Goal: Navigation & Orientation: Find specific page/section

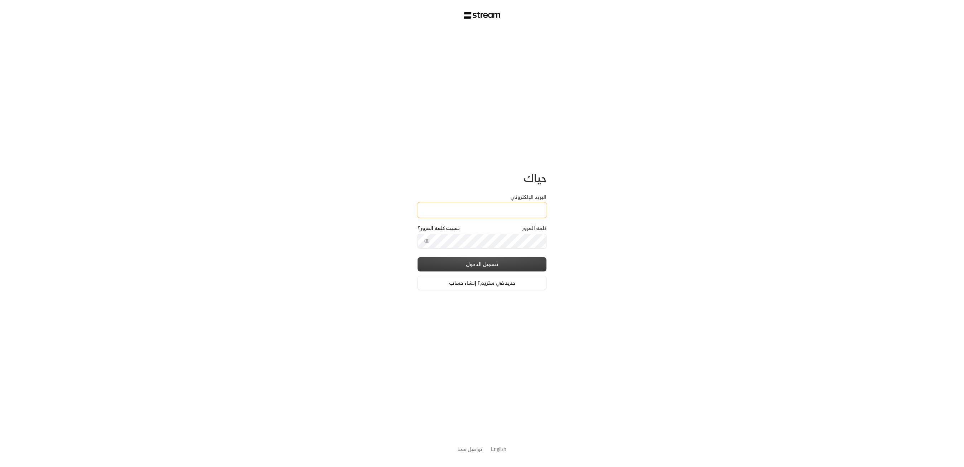
type input "[EMAIL_ADDRESS][DOMAIN_NAME]"
click at [497, 264] on button "تسجيل الدخول" at bounding box center [482, 264] width 129 height 14
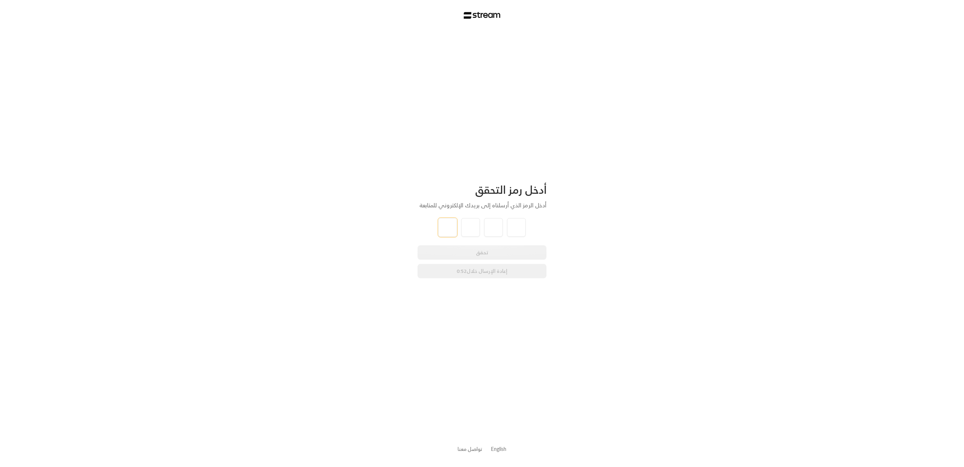
click at [446, 228] on input "tel" at bounding box center [447, 227] width 19 height 19
type input "1"
type input "5"
type input "8"
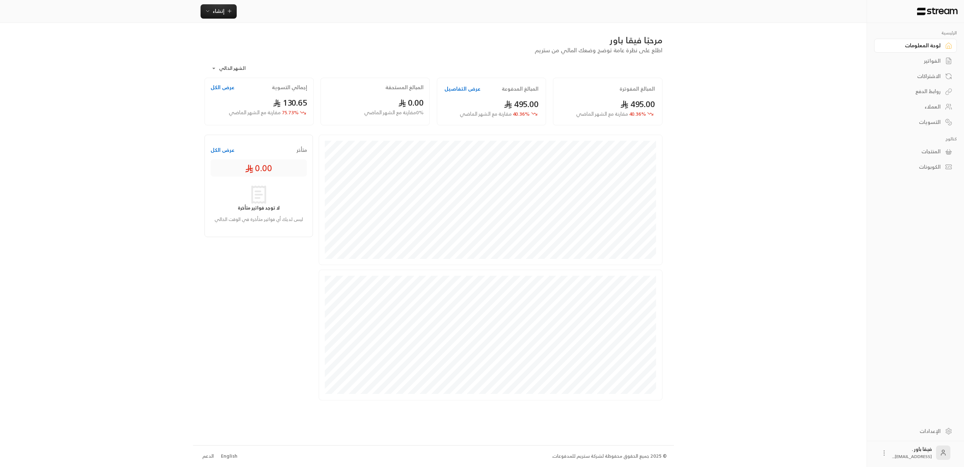
click at [917, 104] on div "العملاء" at bounding box center [912, 106] width 58 height 7
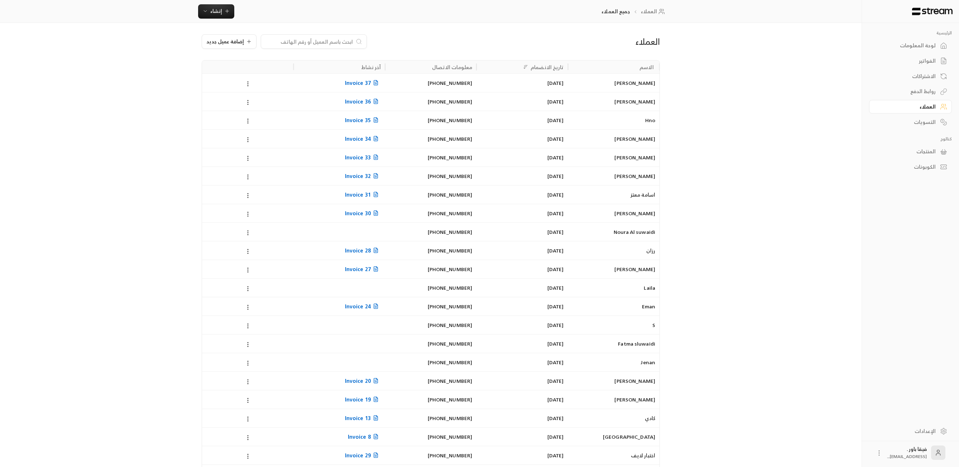
click at [907, 50] on link "لوحة المعلومات" at bounding box center [910, 46] width 83 height 14
